Goal: Task Accomplishment & Management: Manage account settings

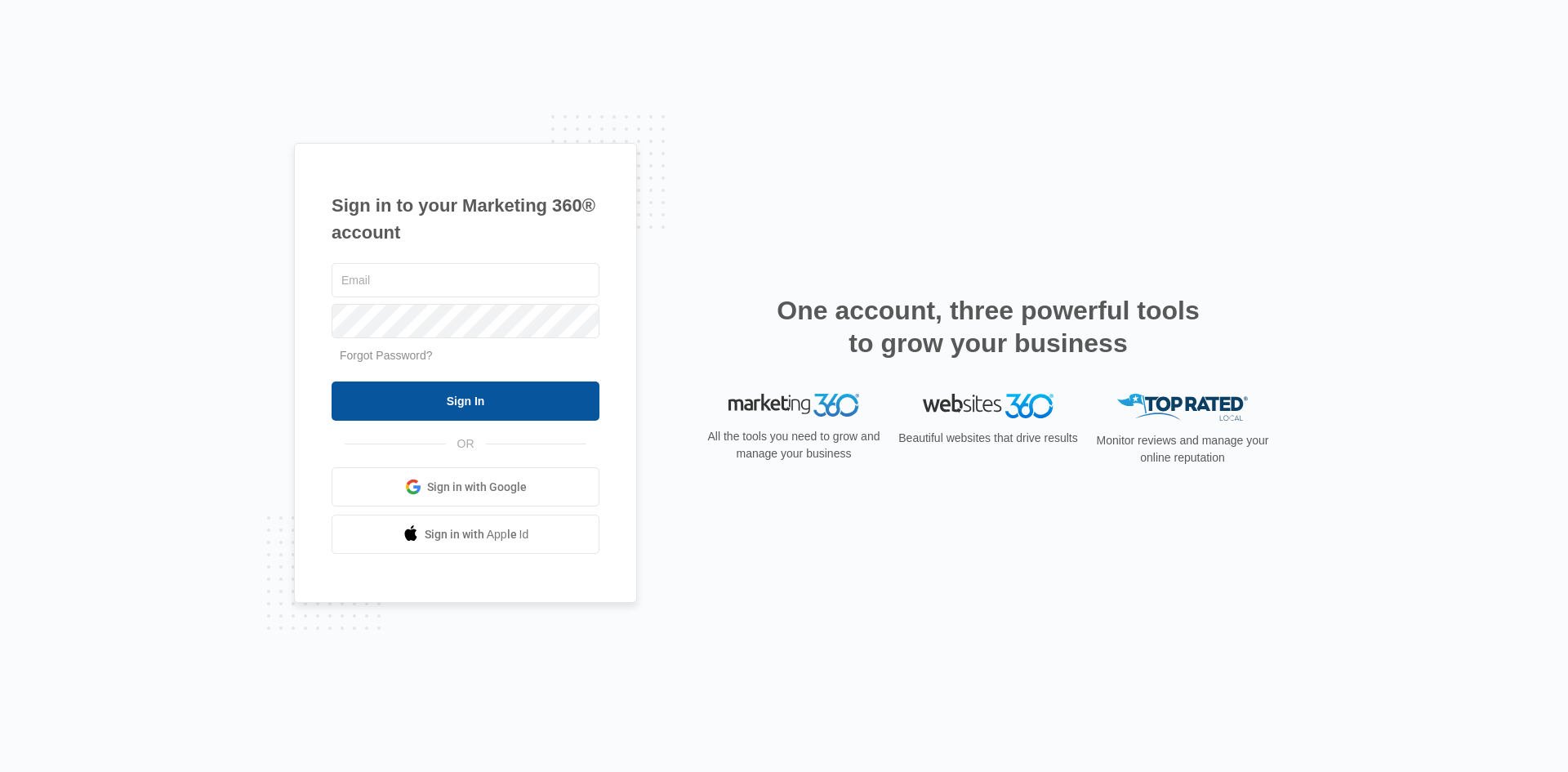
type input "[EMAIL_ADDRESS][DOMAIN_NAME]"
click at [508, 400] on input "Sign In" at bounding box center [465, 401] width 268 height 39
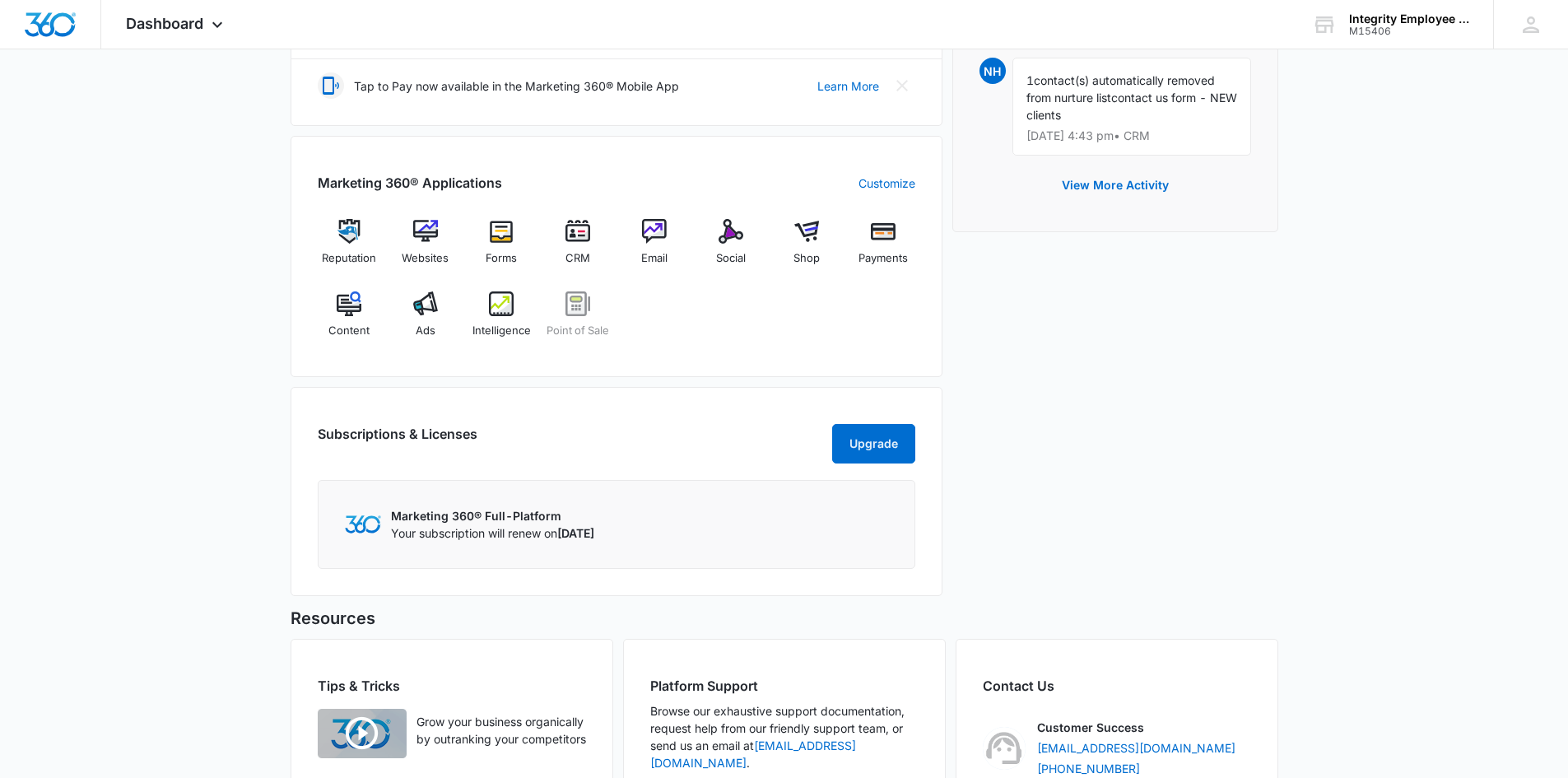
scroll to position [576, 0]
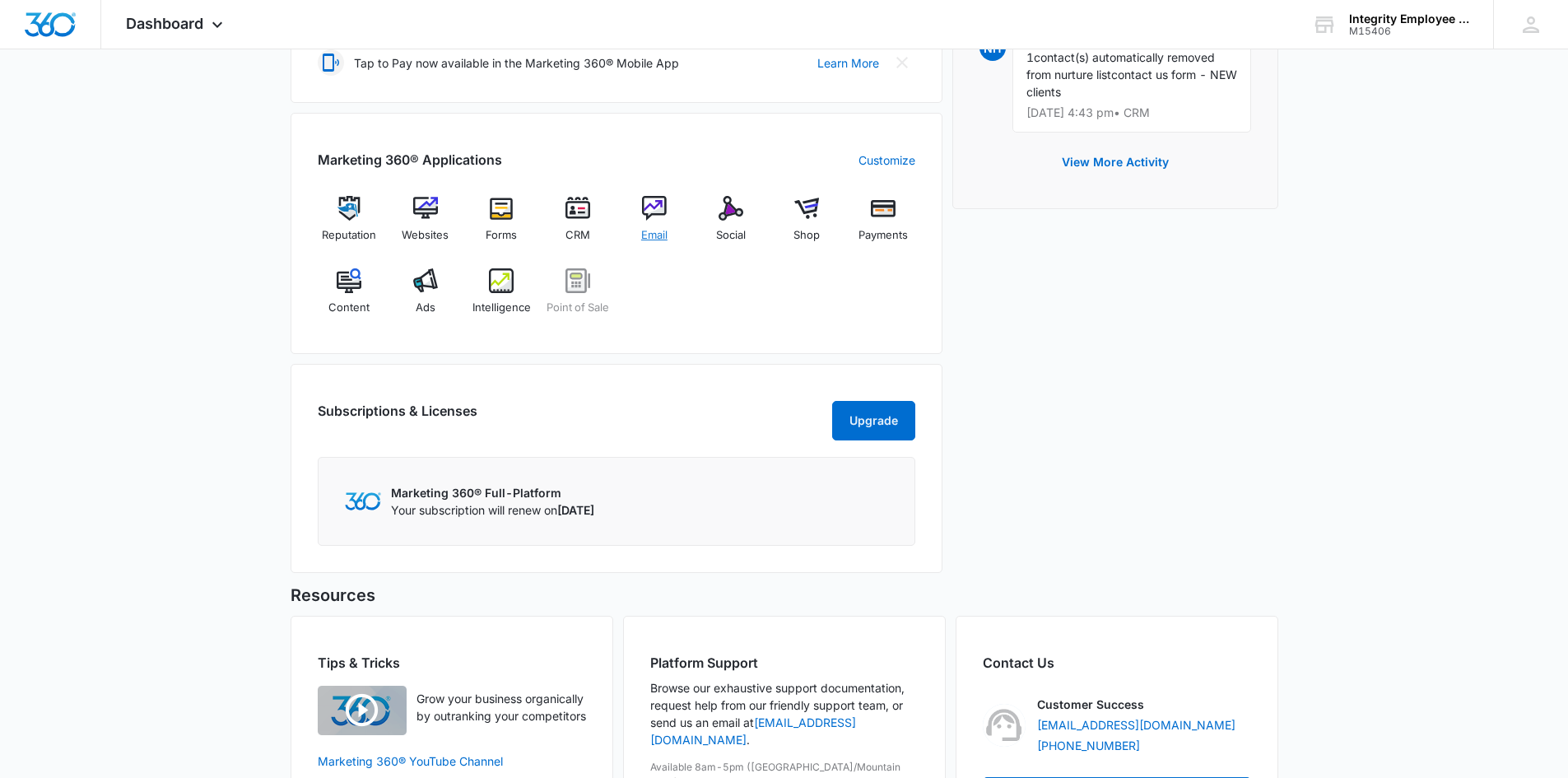
click at [654, 210] on img at bounding box center [654, 208] width 25 height 25
